Goal: Check status: Check status

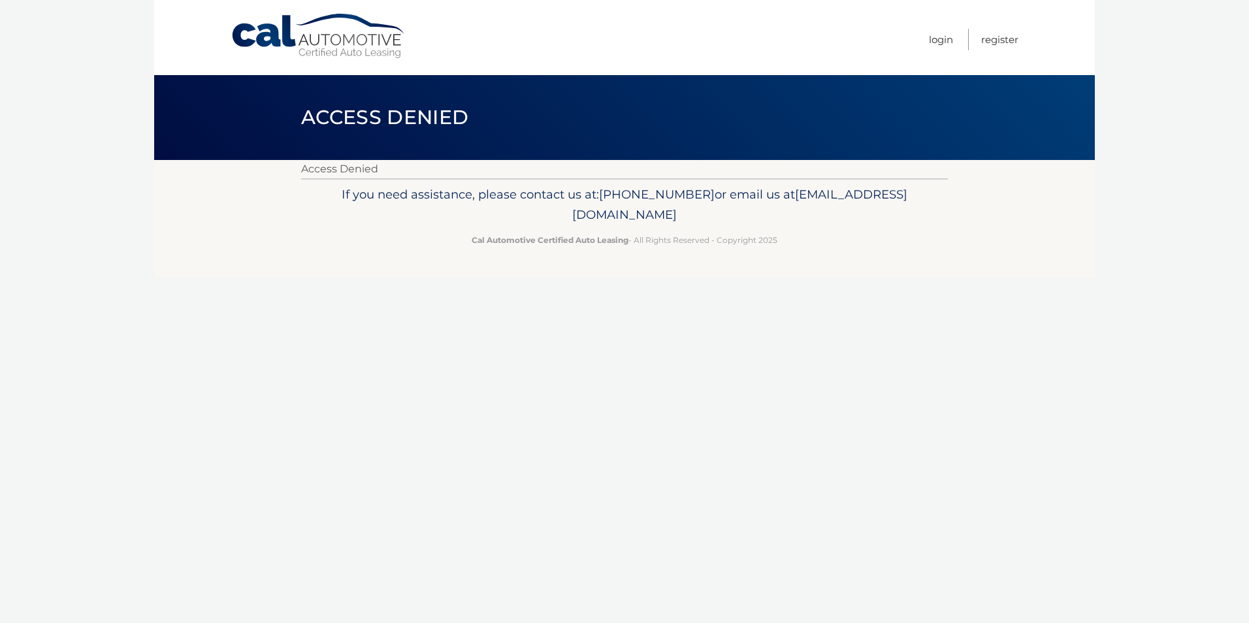
click at [330, 51] on link "Cal Automotive" at bounding box center [319, 36] width 176 height 46
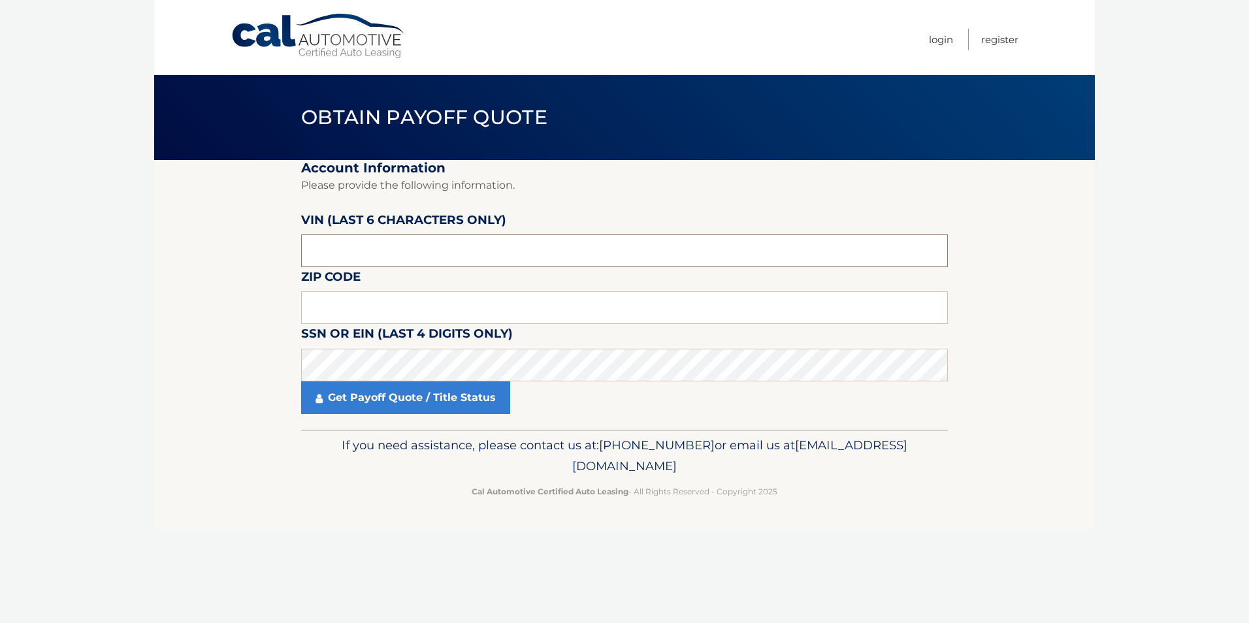
click at [449, 245] on input "text" at bounding box center [624, 251] width 647 height 33
click at [489, 230] on label "VIN (last 6 characters only)" at bounding box center [403, 222] width 205 height 24
click at [465, 240] on input "text" at bounding box center [624, 251] width 647 height 33
type input "164055"
type input "14141"
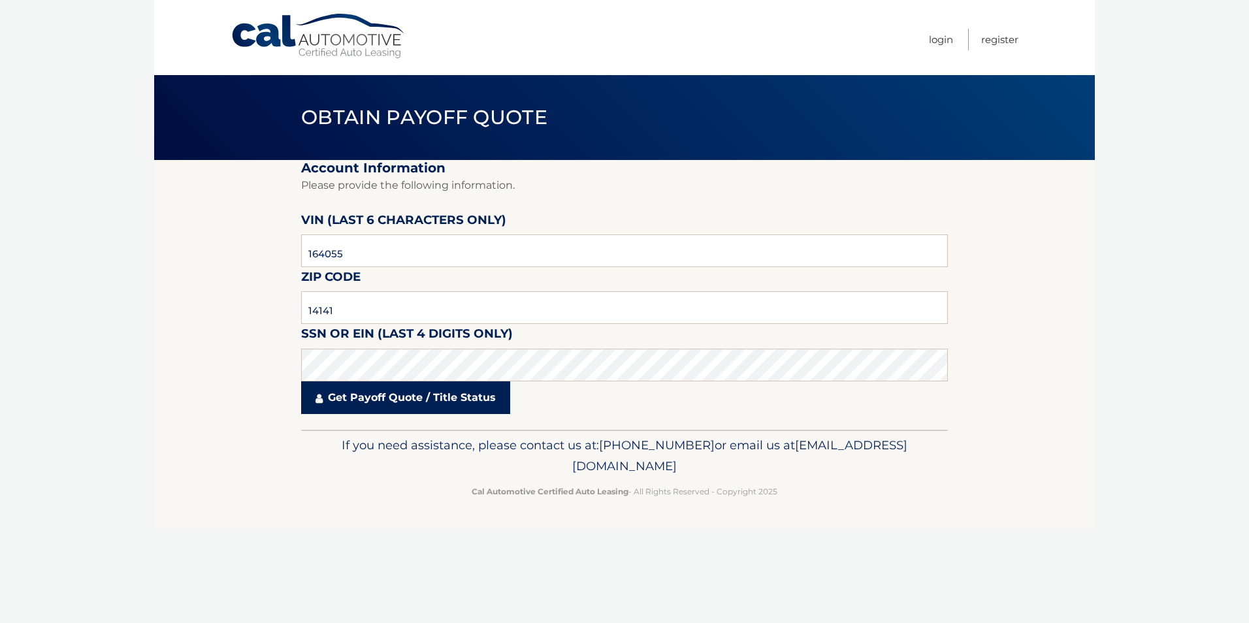
click at [426, 411] on link "Get Payoff Quote / Title Status" at bounding box center [405, 398] width 209 height 33
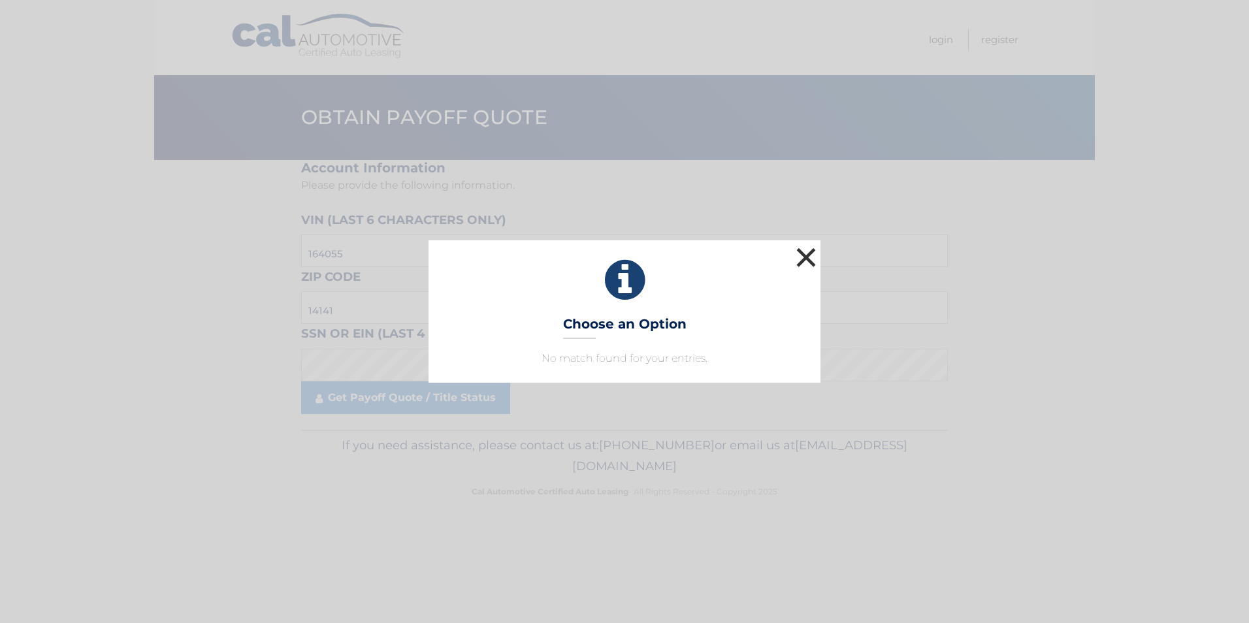
click at [811, 254] on button "×" at bounding box center [806, 257] width 26 height 26
